Goal: Information Seeking & Learning: Find contact information

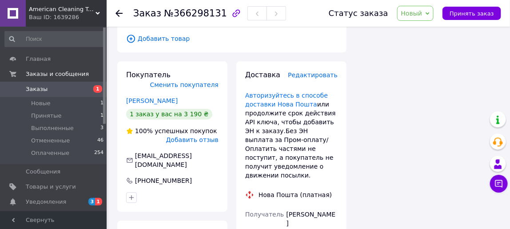
scroll to position [606, 0]
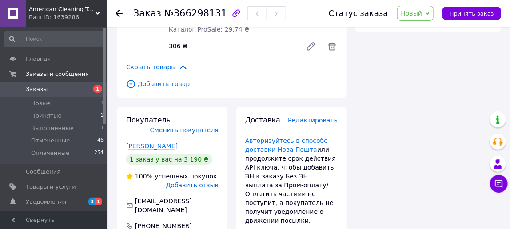
click at [142, 143] on link "[PERSON_NAME]" at bounding box center [152, 146] width 52 height 7
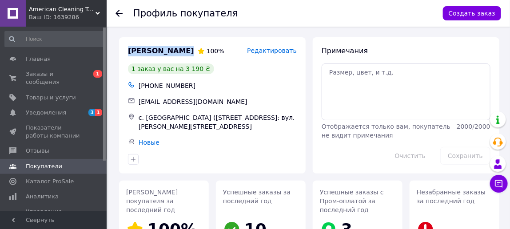
drag, startPoint x: 129, startPoint y: 52, endPoint x: 204, endPoint y: 55, distance: 75.6
click at [204, 55] on div "[PERSON_NAME] 100%" at bounding box center [187, 51] width 123 height 14
copy div "[PERSON_NAME]"
drag, startPoint x: 149, startPoint y: 85, endPoint x: 182, endPoint y: 86, distance: 33.3
click at [182, 86] on div "[PHONE_NUMBER]" at bounding box center [218, 86] width 162 height 12
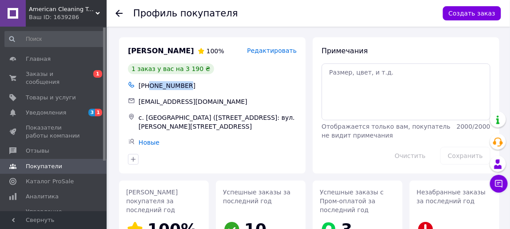
click at [182, 86] on div "[PHONE_NUMBER]" at bounding box center [218, 86] width 162 height 12
drag, startPoint x: 149, startPoint y: 87, endPoint x: 183, endPoint y: 87, distance: 33.8
click at [183, 87] on div "[PHONE_NUMBER]" at bounding box center [218, 86] width 162 height 12
copy div "0933422621"
drag, startPoint x: 139, startPoint y: 120, endPoint x: 177, endPoint y: 119, distance: 37.8
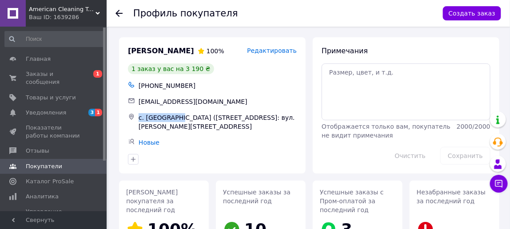
click at [177, 119] on div "с. [GEOGRAPHIC_DATA] ([STREET_ADDRESS]: вул. [PERSON_NAME][STREET_ADDRESS]" at bounding box center [218, 122] width 162 height 21
copy div "с. Сокільники"
click at [232, 140] on div "Новые" at bounding box center [218, 142] width 162 height 12
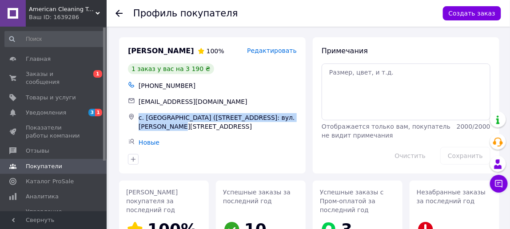
drag, startPoint x: 138, startPoint y: 117, endPoint x: 188, endPoint y: 125, distance: 50.5
click at [188, 125] on div "с. [GEOGRAPHIC_DATA] ([STREET_ADDRESS]: вул. [PERSON_NAME][STREET_ADDRESS]" at bounding box center [218, 122] width 162 height 21
copy div "с. [GEOGRAPHIC_DATA] ([STREET_ADDRESS]: вул. [PERSON_NAME][STREET_ADDRESS]"
click at [148, 120] on div "с. [GEOGRAPHIC_DATA] ([STREET_ADDRESS]: вул. [PERSON_NAME][STREET_ADDRESS]" at bounding box center [218, 122] width 162 height 21
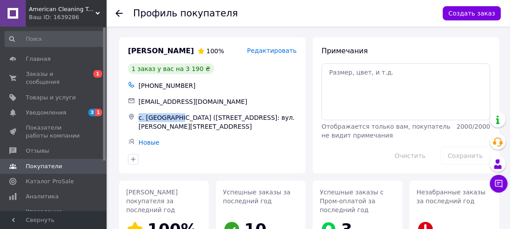
drag, startPoint x: 139, startPoint y: 120, endPoint x: 174, endPoint y: 120, distance: 35.1
click at [176, 120] on div "с. [GEOGRAPHIC_DATA] ([STREET_ADDRESS]: вул. [PERSON_NAME][STREET_ADDRESS]" at bounding box center [218, 122] width 162 height 21
copy div "с. Сокільники"
drag, startPoint x: 140, startPoint y: 102, endPoint x: 199, endPoint y: 105, distance: 59.2
click at [199, 105] on span "[EMAIL_ADDRESS][DOMAIN_NAME]" at bounding box center [193, 101] width 109 height 7
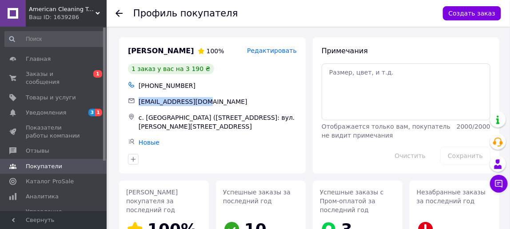
copy span "[EMAIL_ADDRESS][DOMAIN_NAME]"
click at [64, 76] on span "Заказы и сообщения" at bounding box center [54, 78] width 56 height 16
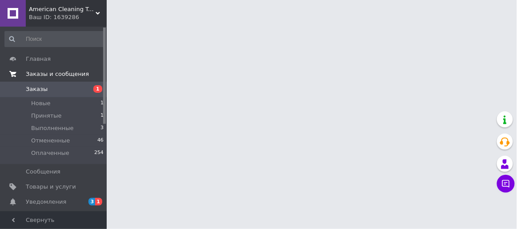
click at [59, 73] on span "Заказы и сообщения" at bounding box center [57, 74] width 63 height 8
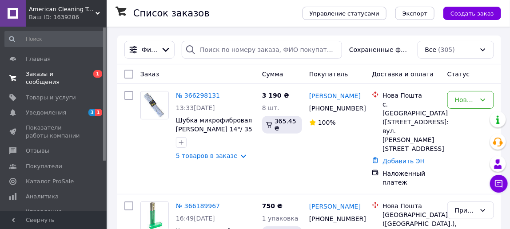
click at [56, 75] on span "Заказы и сообщения" at bounding box center [54, 78] width 56 height 16
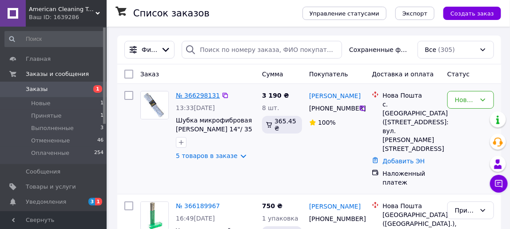
click at [200, 94] on link "№ 366298131" at bounding box center [198, 95] width 44 height 7
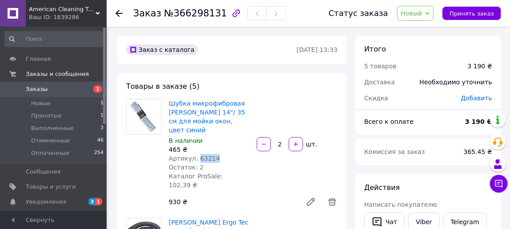
drag, startPoint x: 195, startPoint y: 151, endPoint x: 212, endPoint y: 150, distance: 16.9
click at [212, 154] on div "Артикул: 63214" at bounding box center [209, 158] width 81 height 9
copy span "63214"
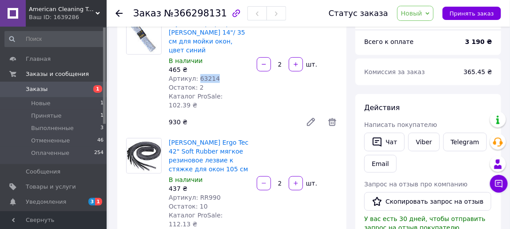
scroll to position [80, 0]
drag, startPoint x: 193, startPoint y: 180, endPoint x: 198, endPoint y: 180, distance: 4.9
click at [198, 194] on span "Артикул: RR990" at bounding box center [195, 197] width 52 height 7
click at [195, 194] on span "Артикул: RR990" at bounding box center [195, 197] width 52 height 7
drag, startPoint x: 195, startPoint y: 180, endPoint x: 211, endPoint y: 180, distance: 16.5
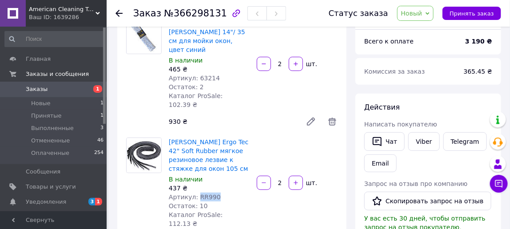
click at [211, 194] on span "Артикул: RR990" at bounding box center [195, 197] width 52 height 7
copy span "RR990"
drag, startPoint x: 194, startPoint y: 70, endPoint x: 211, endPoint y: 70, distance: 17.3
click at [211, 75] on span "Артикул: 63214" at bounding box center [194, 78] width 51 height 7
copy span "63214"
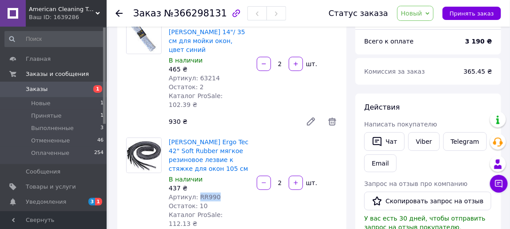
drag, startPoint x: 195, startPoint y: 180, endPoint x: 214, endPoint y: 181, distance: 19.6
click at [214, 193] on div "Артикул: RR990" at bounding box center [209, 197] width 81 height 9
copy span "RR990"
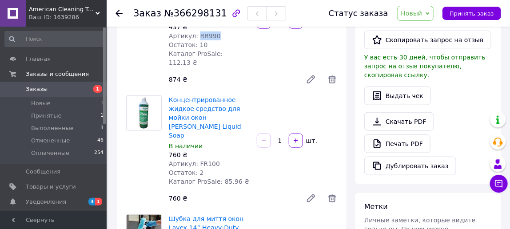
scroll to position [242, 0]
drag, startPoint x: 195, startPoint y: 119, endPoint x: 211, endPoint y: 120, distance: 16.1
click at [211, 160] on span "Артикул: FR100" at bounding box center [194, 163] width 51 height 7
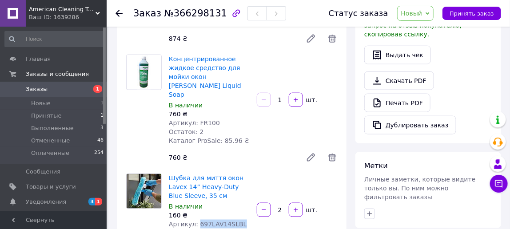
drag, startPoint x: 195, startPoint y: 180, endPoint x: 234, endPoint y: 180, distance: 39.1
click at [234, 221] on span "Артикул: 697LAV14SLBL" at bounding box center [208, 224] width 78 height 7
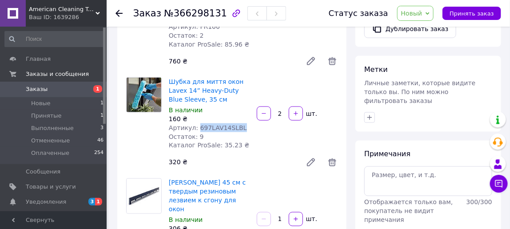
scroll to position [404, 0]
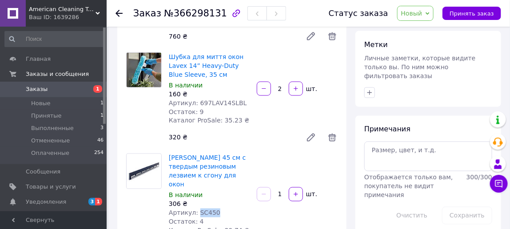
drag, startPoint x: 195, startPoint y: 161, endPoint x: 212, endPoint y: 159, distance: 17.0
click at [212, 209] on div "Артикул: SC450" at bounding box center [209, 213] width 81 height 9
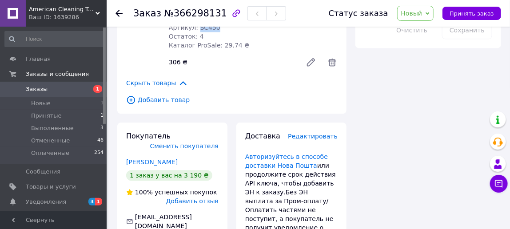
scroll to position [606, 0]
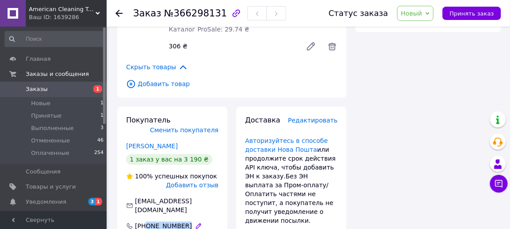
drag, startPoint x: 146, startPoint y: 164, endPoint x: 187, endPoint y: 164, distance: 40.9
click at [187, 222] on div "[PHONE_NUMBER]" at bounding box center [164, 226] width 79 height 9
click at [40, 89] on span "Заказы" at bounding box center [37, 89] width 22 height 8
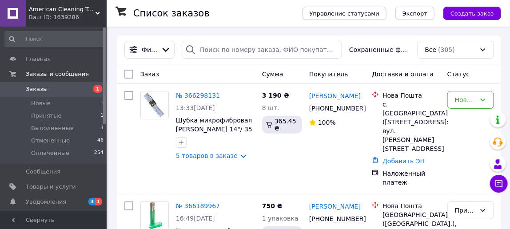
drag, startPoint x: 126, startPoint y: 110, endPoint x: 112, endPoint y: 112, distance: 13.4
